Goal: Transaction & Acquisition: Purchase product/service

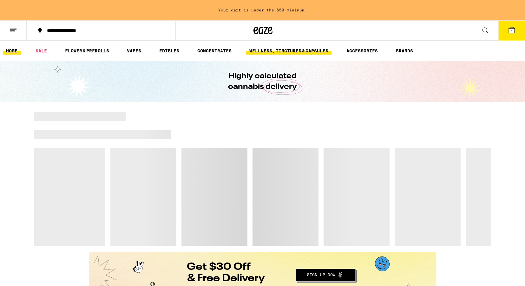
click at [273, 49] on link "WELLNESS, TINCTURES & CAPSULES" at bounding box center [288, 51] width 85 height 8
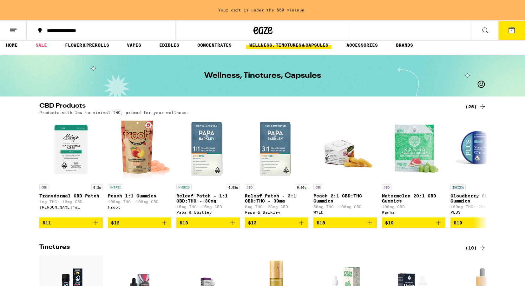
scroll to position [7, 0]
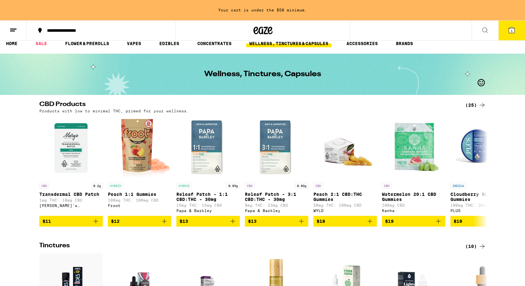
click at [469, 106] on div "(25)" at bounding box center [475, 105] width 21 height 8
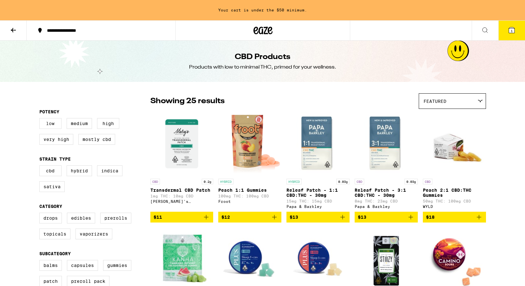
click at [47, 122] on label "Low" at bounding box center [50, 123] width 22 height 11
click at [41, 119] on input "Low" at bounding box center [41, 119] width 0 height 0
checkbox input "true"
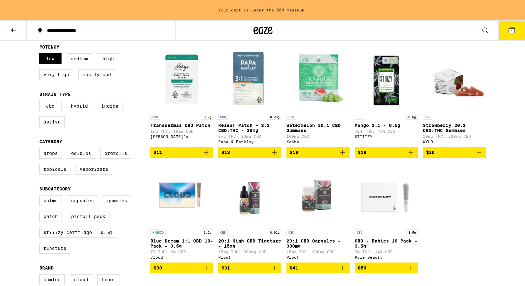
scroll to position [64, 0]
